Goal: Task Accomplishment & Management: Use online tool/utility

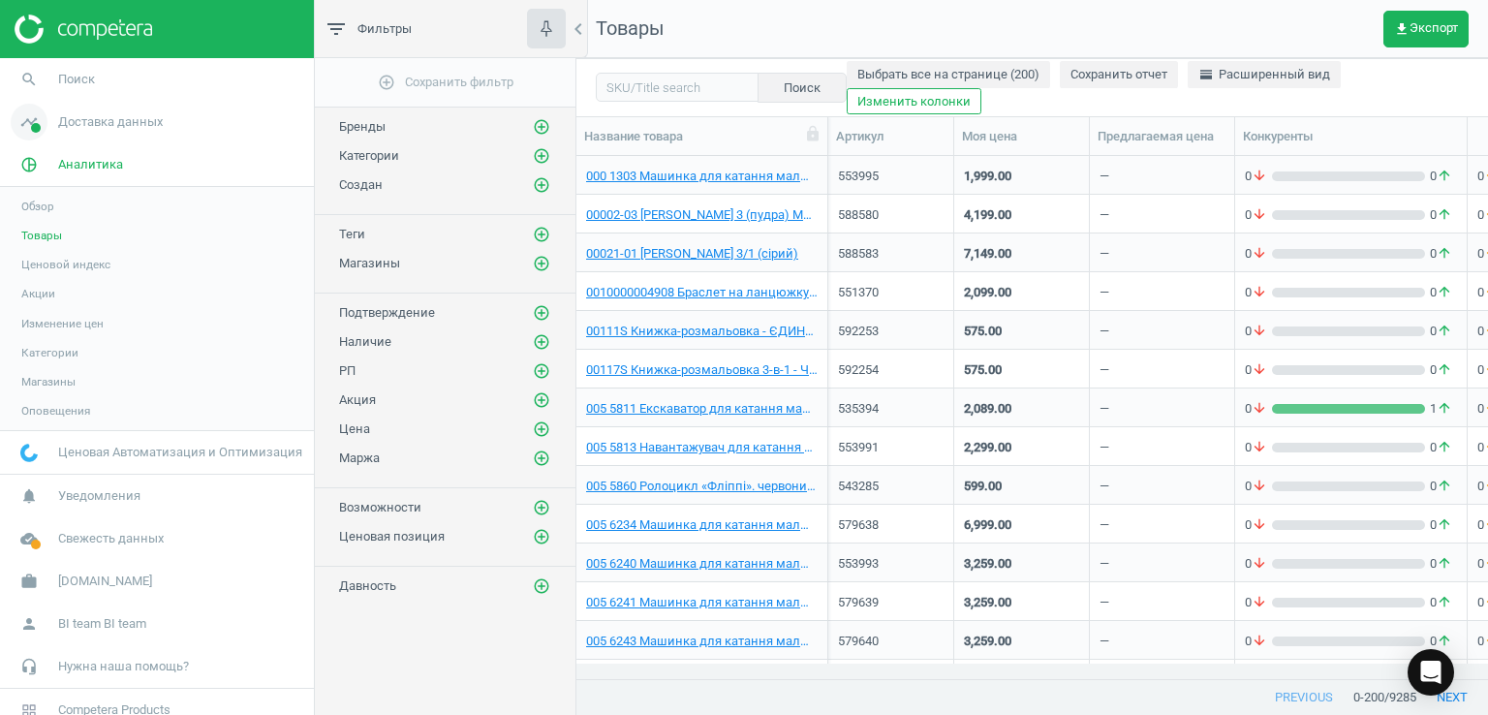
scroll to position [493, 897]
click at [84, 115] on span "Доставка данных" at bounding box center [110, 121] width 105 height 17
click at [60, 283] on span "Магазины" at bounding box center [48, 280] width 54 height 15
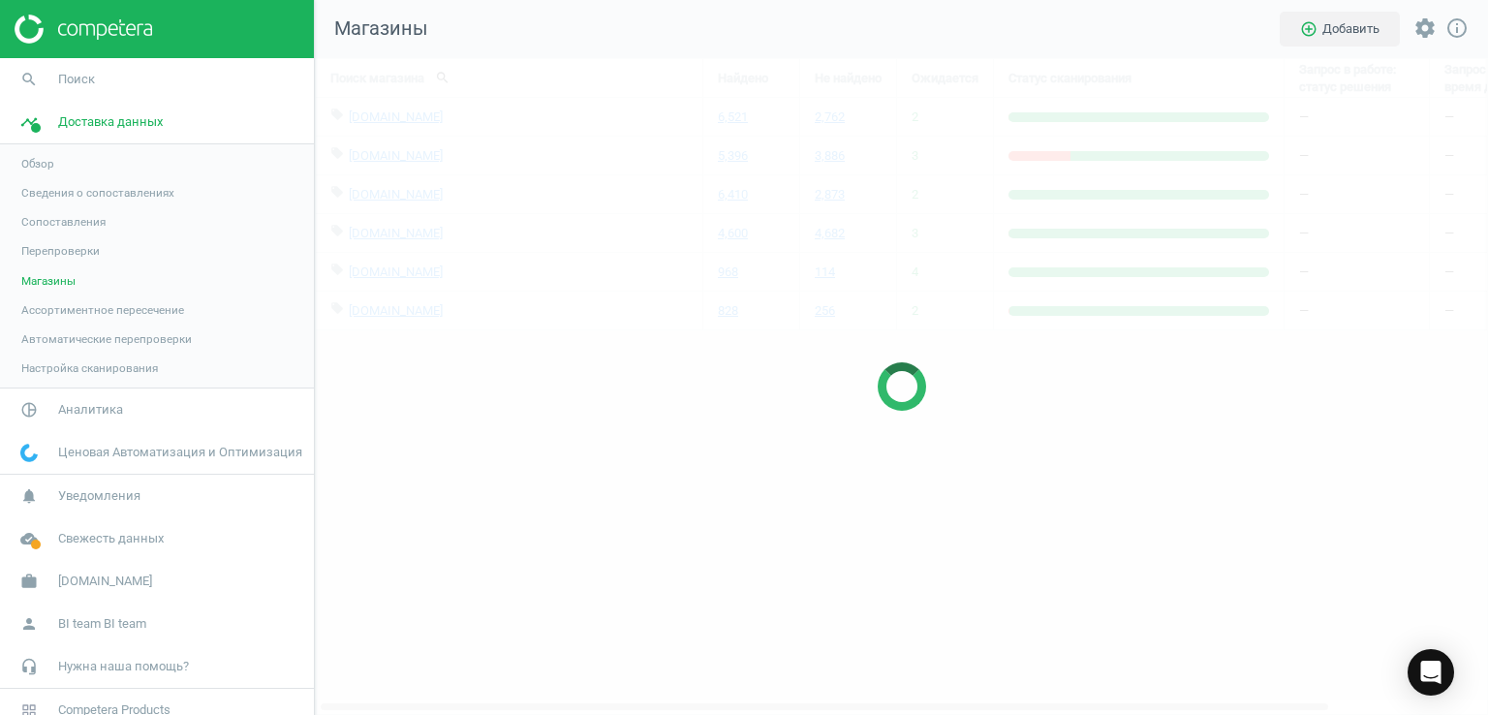
scroll to position [686, 1202]
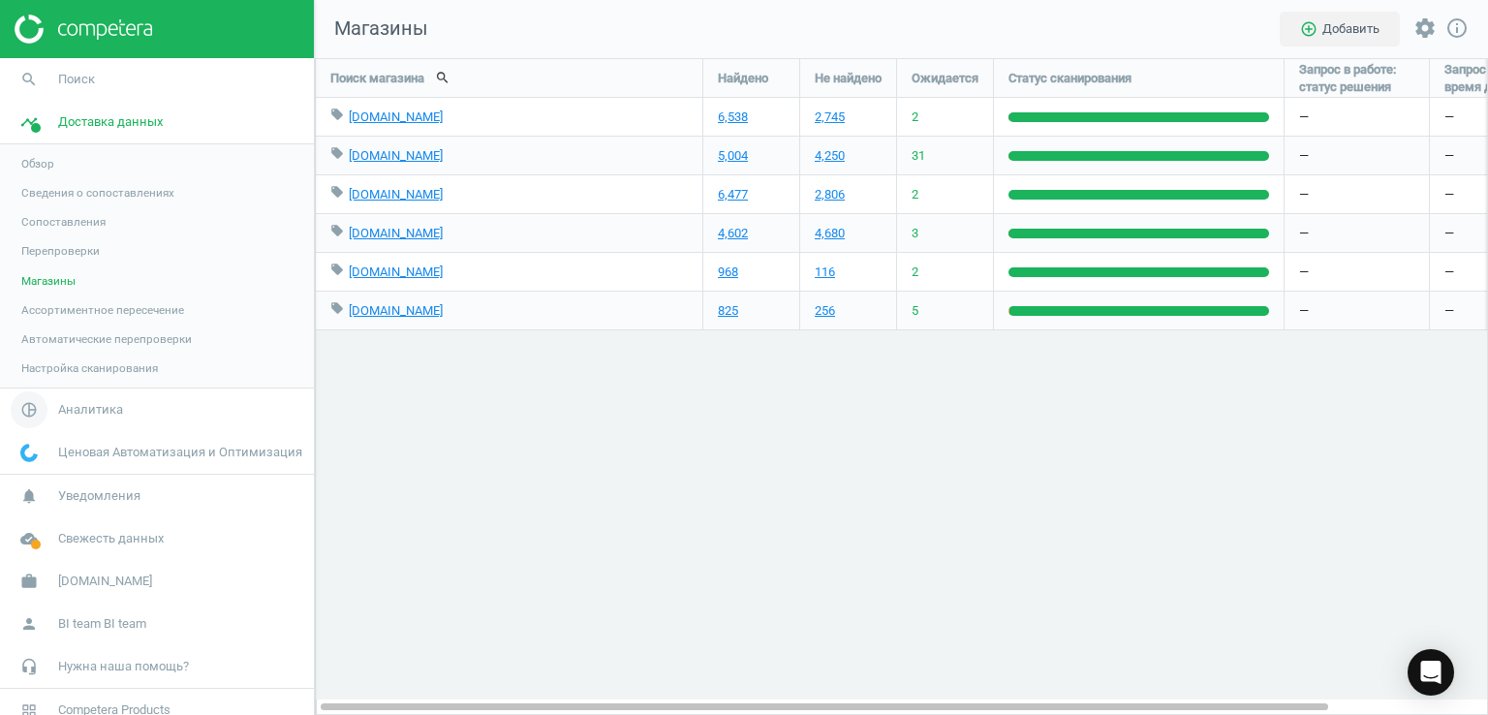
click at [80, 413] on span "Аналитика" at bounding box center [90, 409] width 65 height 17
click at [40, 235] on span "Товары" at bounding box center [41, 235] width 41 height 15
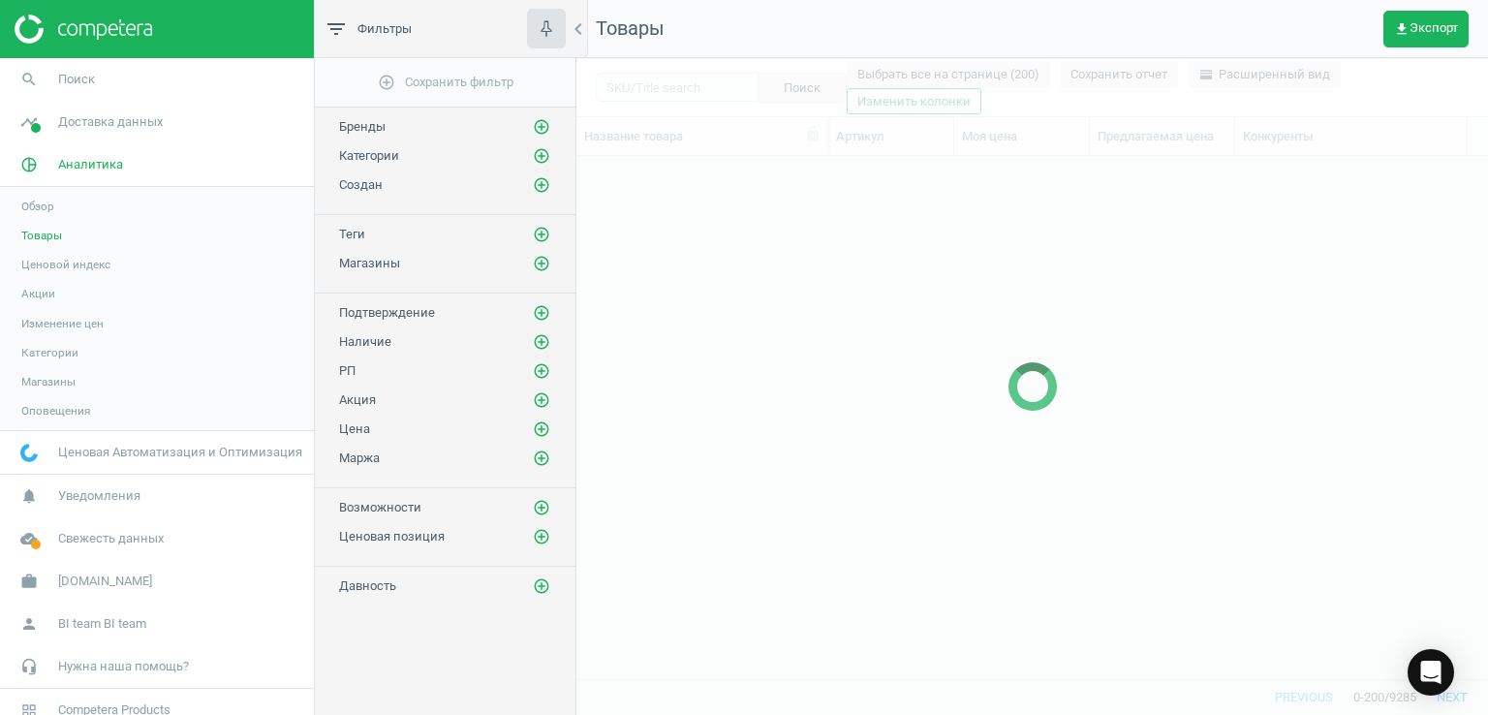
scroll to position [493, 897]
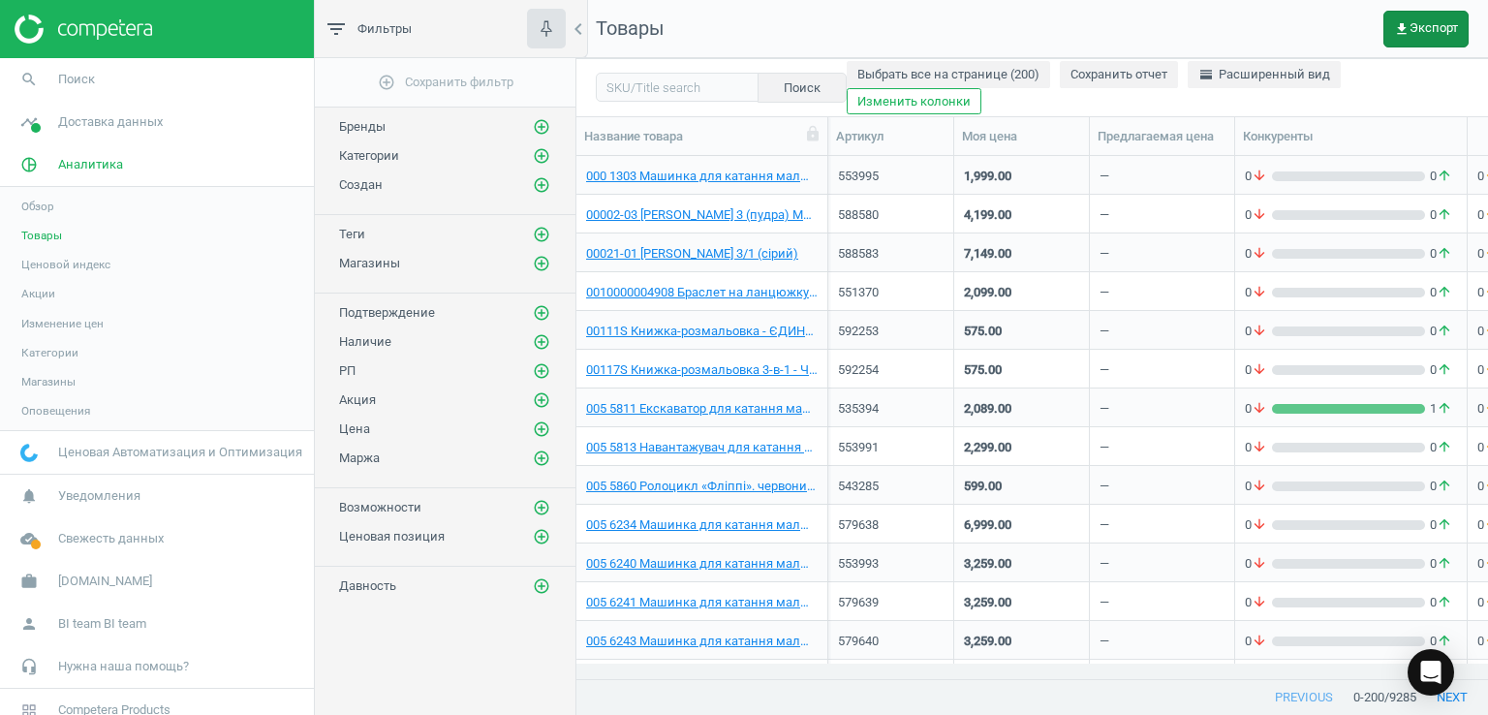
click at [1424, 25] on span "get_app Экспорт" at bounding box center [1426, 28] width 64 height 15
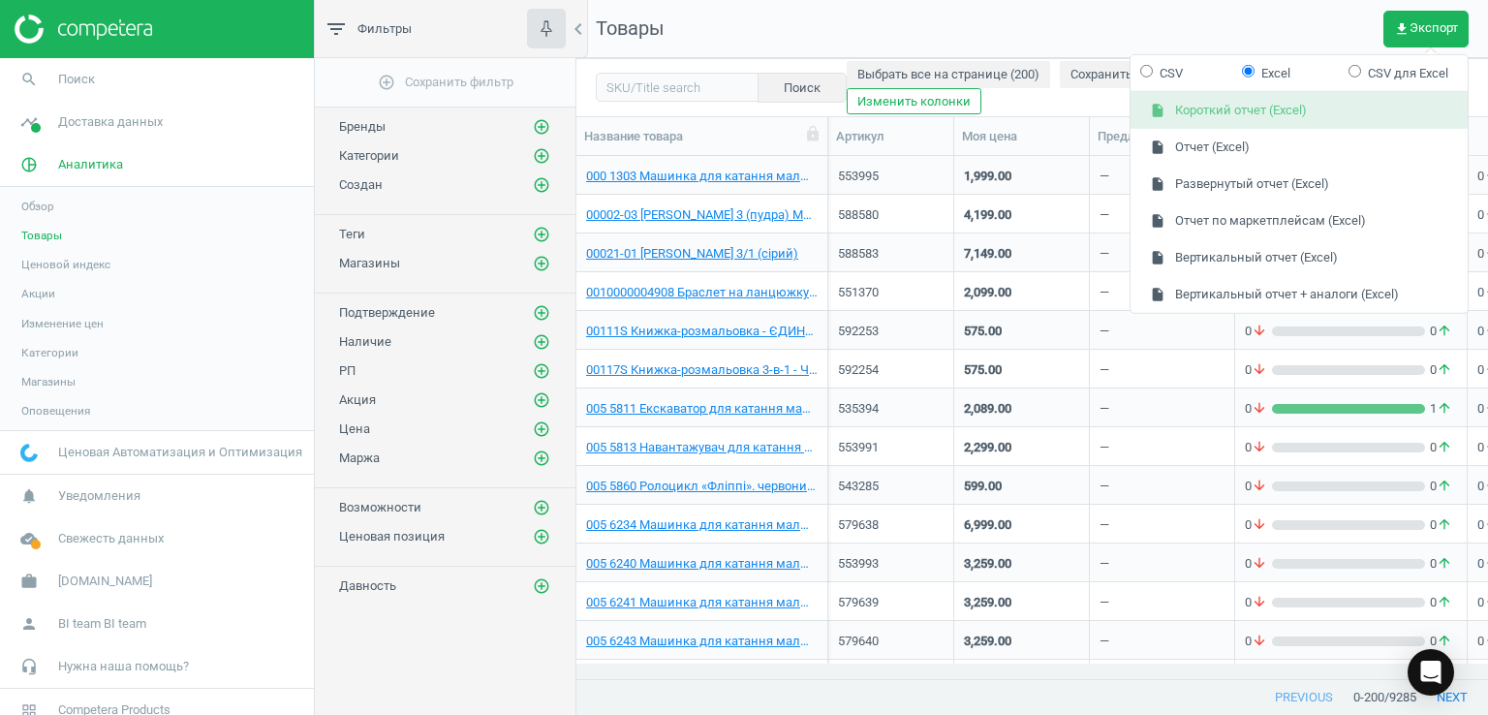
click at [1215, 115] on button "insert_drive_file Короткий отчет (Excel)" at bounding box center [1298, 110] width 337 height 37
